Goal: Task Accomplishment & Management: Use online tool/utility

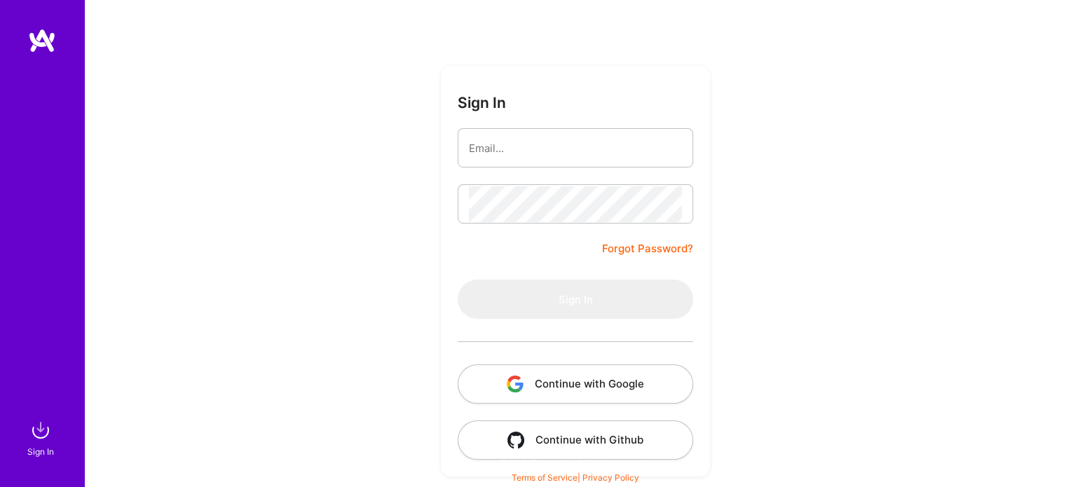
scroll to position [39, 0]
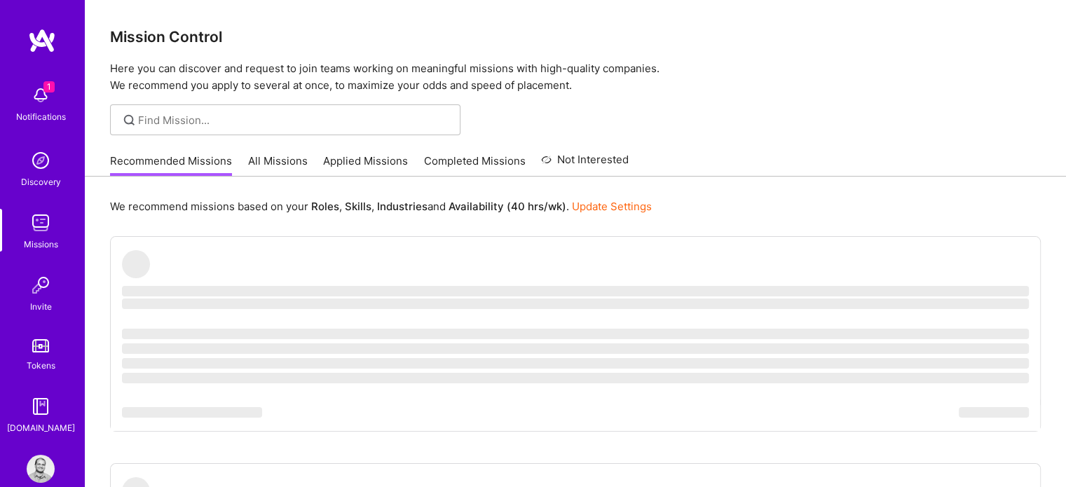
click at [270, 158] on link "All Missions" at bounding box center [278, 164] width 60 height 23
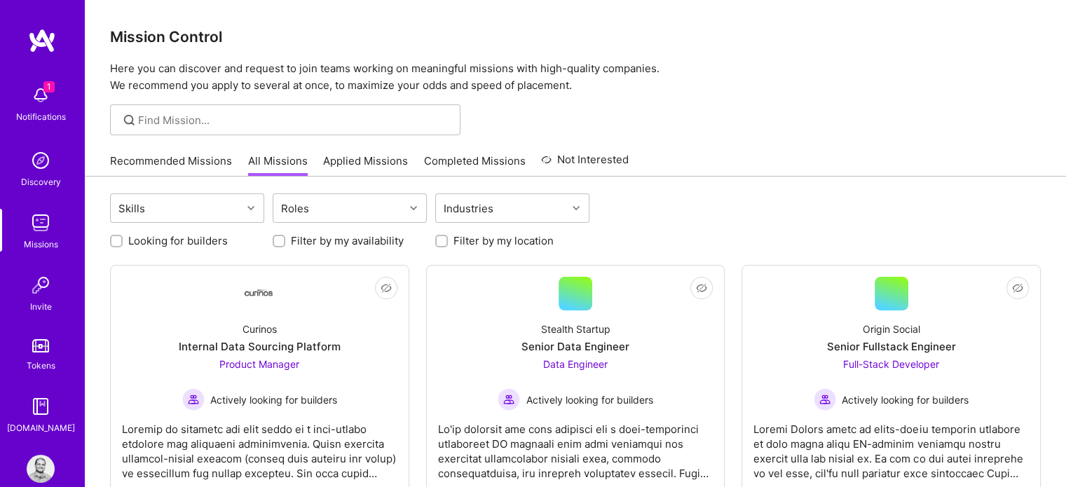
click at [121, 238] on input "Looking for builders" at bounding box center [118, 242] width 10 height 10
checkbox input "true"
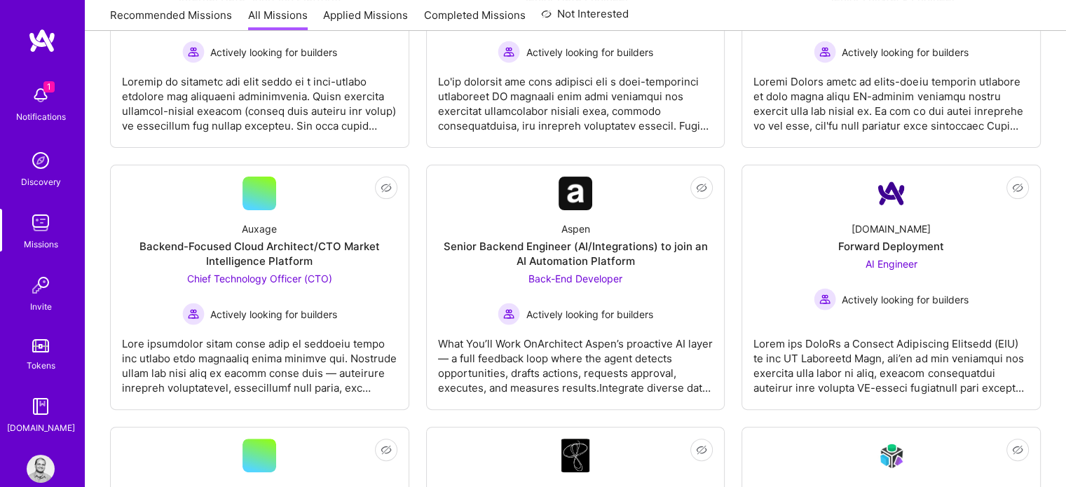
scroll to position [336, 0]
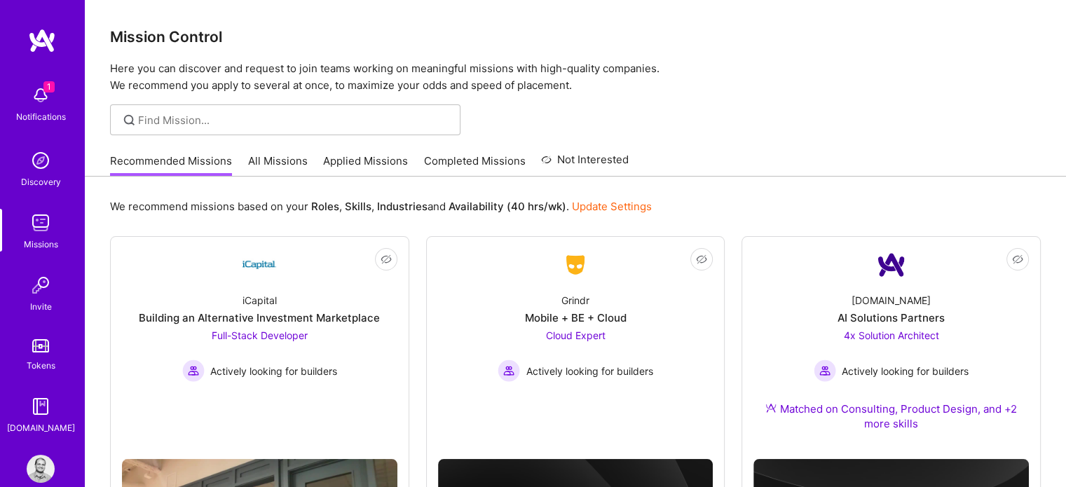
click at [41, 95] on img at bounding box center [41, 95] width 28 height 28
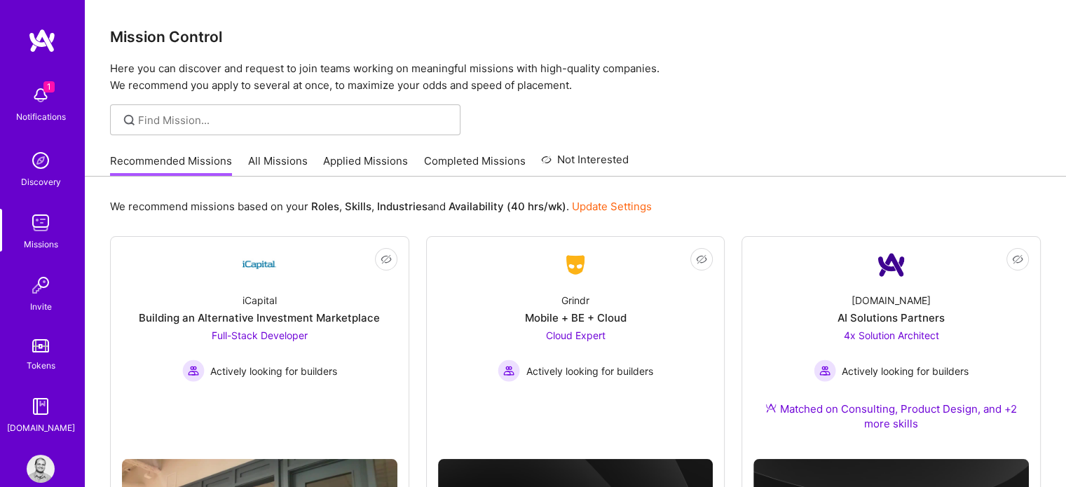
click at [36, 221] on img at bounding box center [41, 223] width 28 height 28
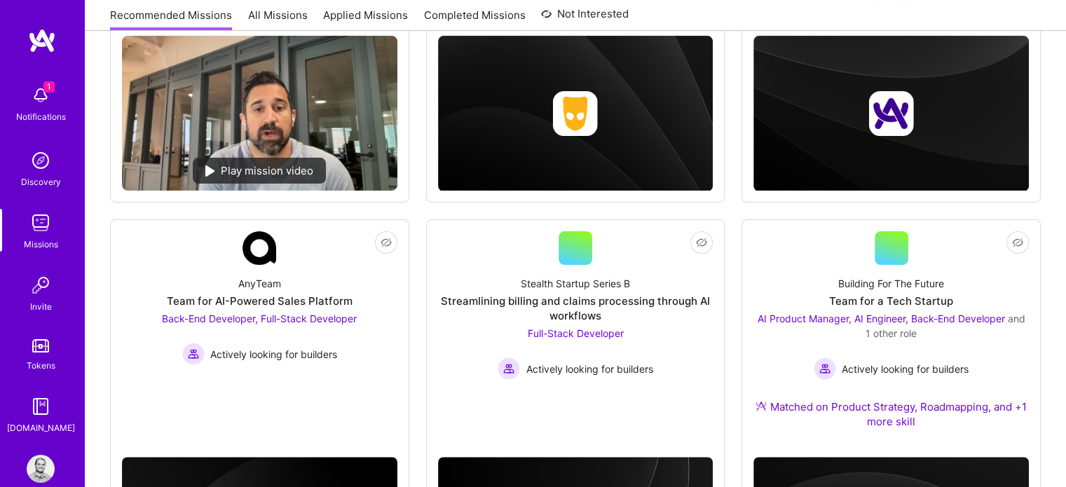
scroll to position [425, 0]
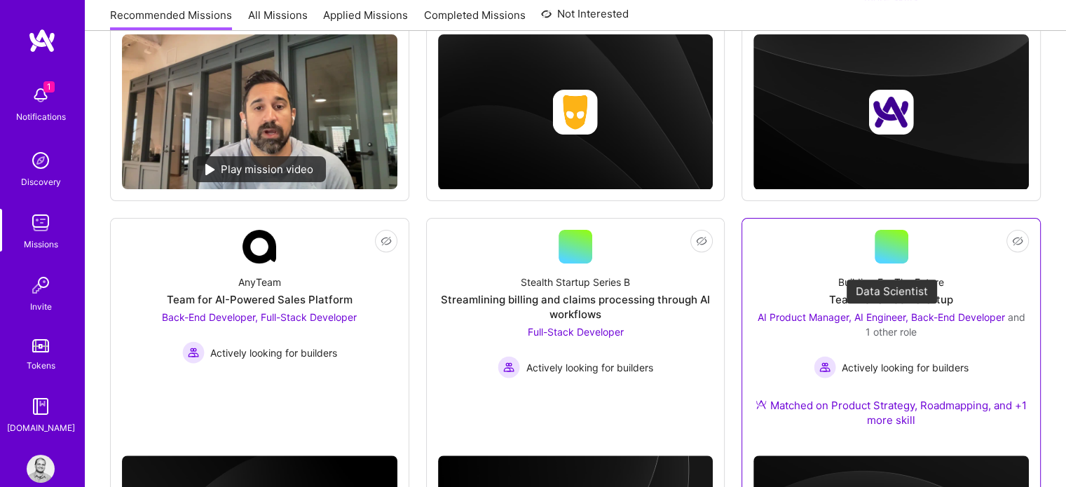
click at [785, 315] on span "AI Product Manager, AI Engineer, Back-End Developer" at bounding box center [880, 317] width 247 height 12
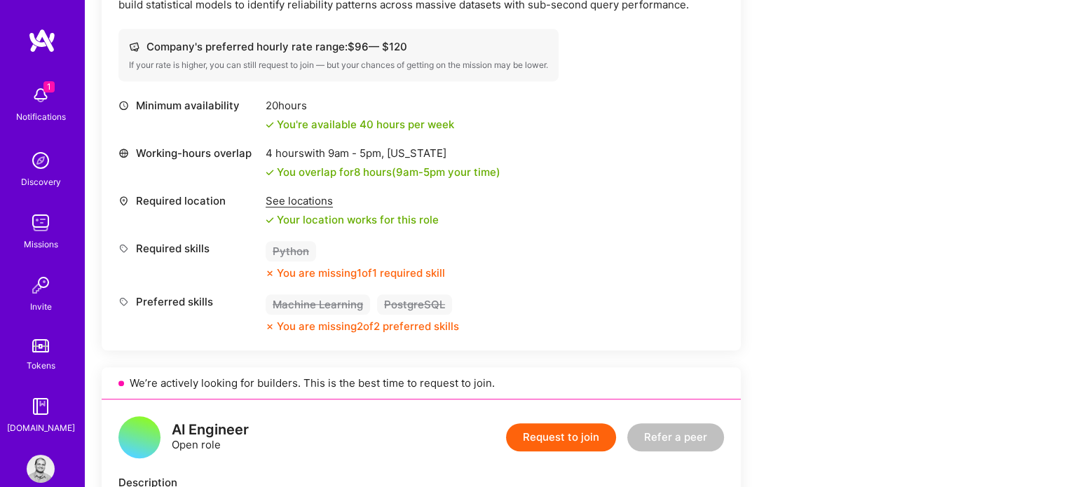
scroll to position [975, 0]
click at [35, 229] on img at bounding box center [41, 223] width 28 height 28
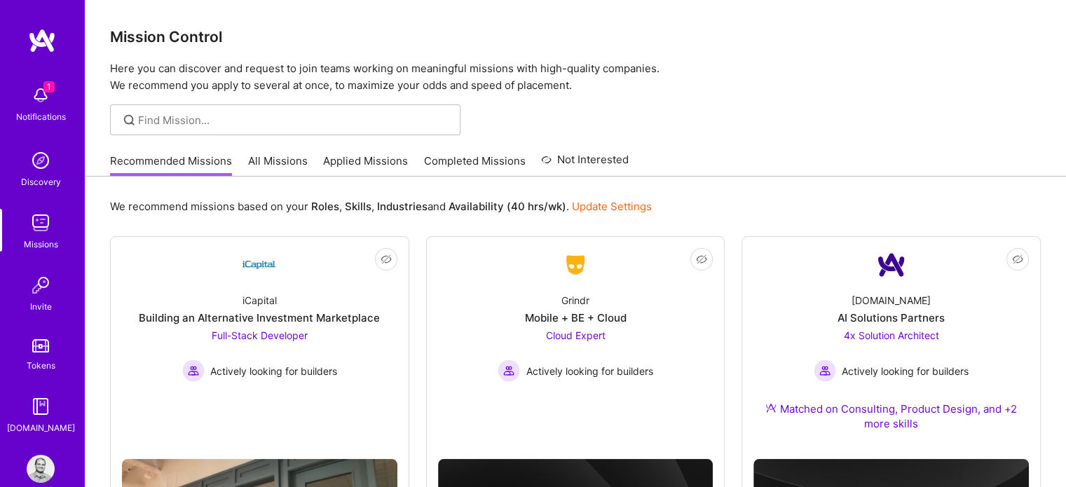
click at [280, 151] on div "Recommended Missions All Missions Applied Missions Completed Missions Not Inter…" at bounding box center [369, 161] width 519 height 30
click at [271, 162] on link "All Missions" at bounding box center [278, 164] width 60 height 23
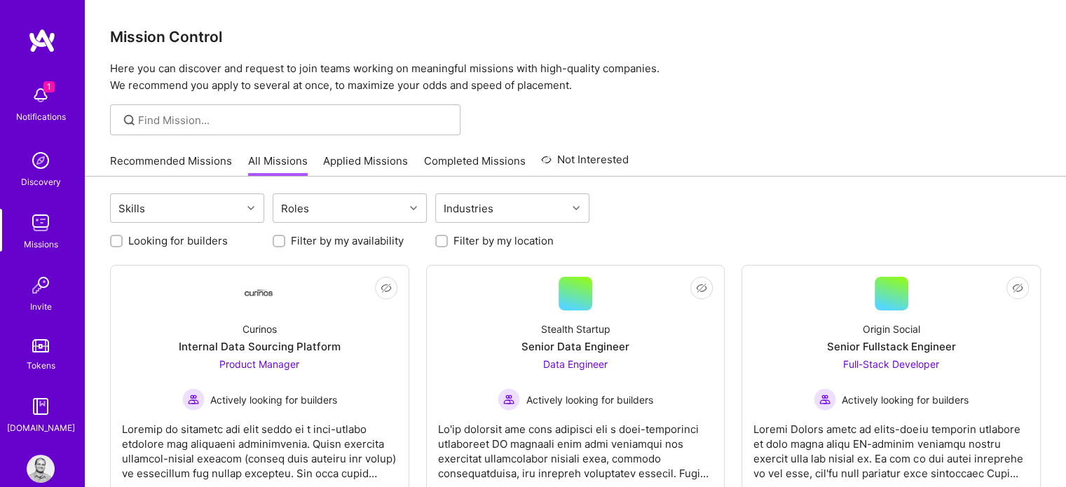
click at [110, 235] on div at bounding box center [116, 241] width 13 height 13
click at [115, 241] on input "Looking for builders" at bounding box center [118, 242] width 10 height 10
checkbox input "true"
click at [265, 359] on span "Product Manager" at bounding box center [259, 364] width 80 height 12
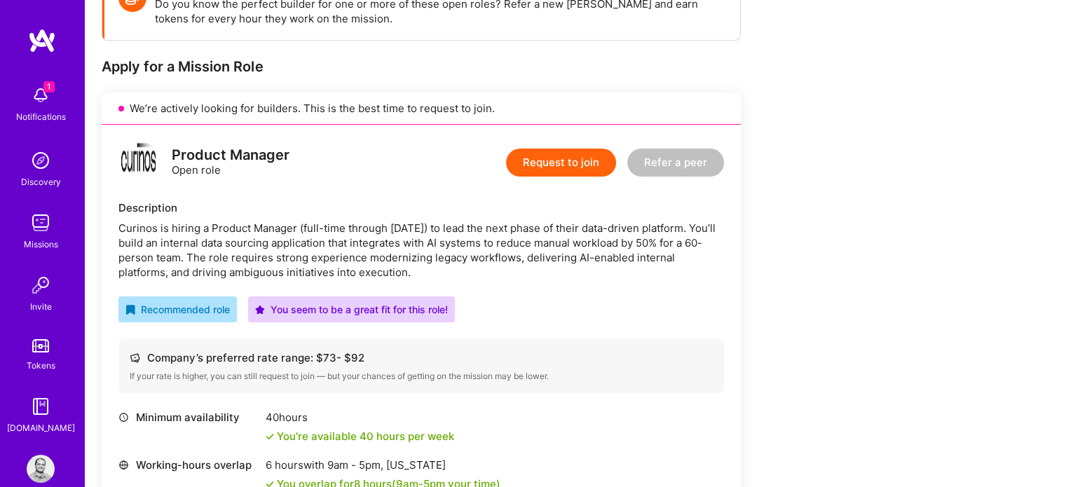
scroll to position [235, 0]
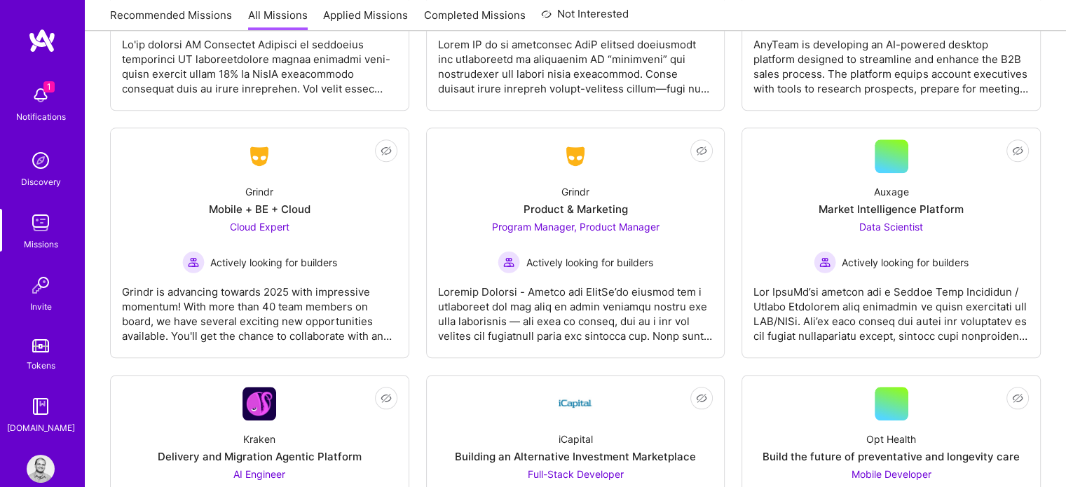
scroll to position [1420, 0]
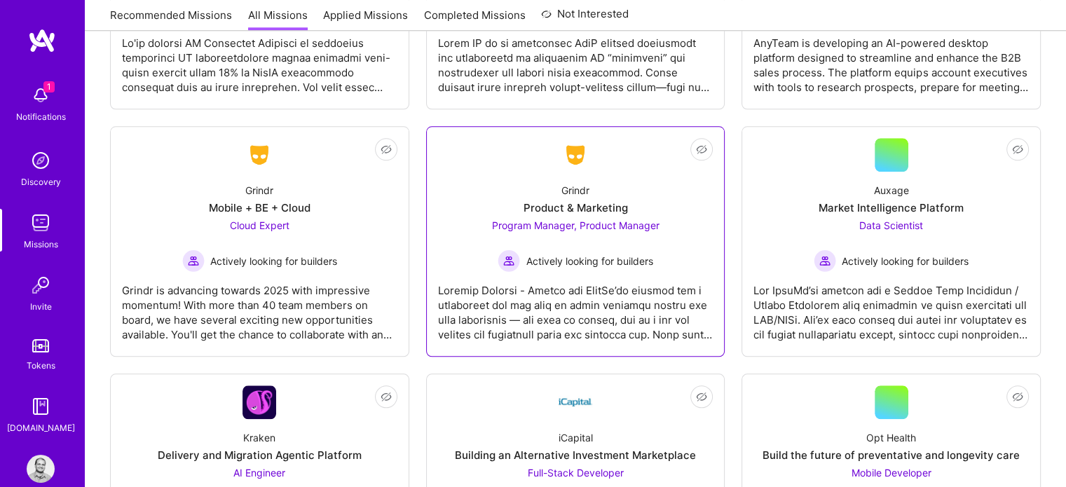
click at [544, 222] on span "Program Manager, Product Manager" at bounding box center [574, 225] width 167 height 12
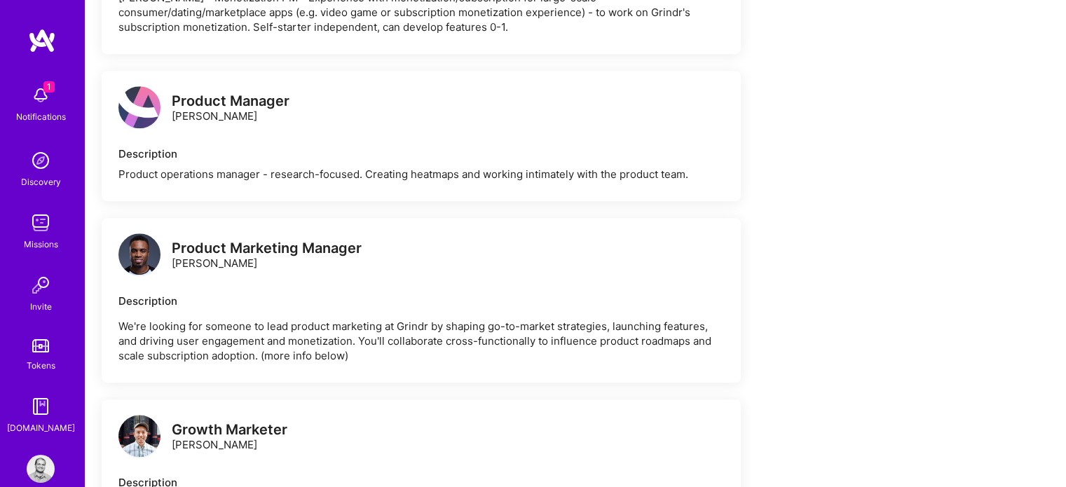
scroll to position [1567, 0]
